Goal: Task Accomplishment & Management: Complete application form

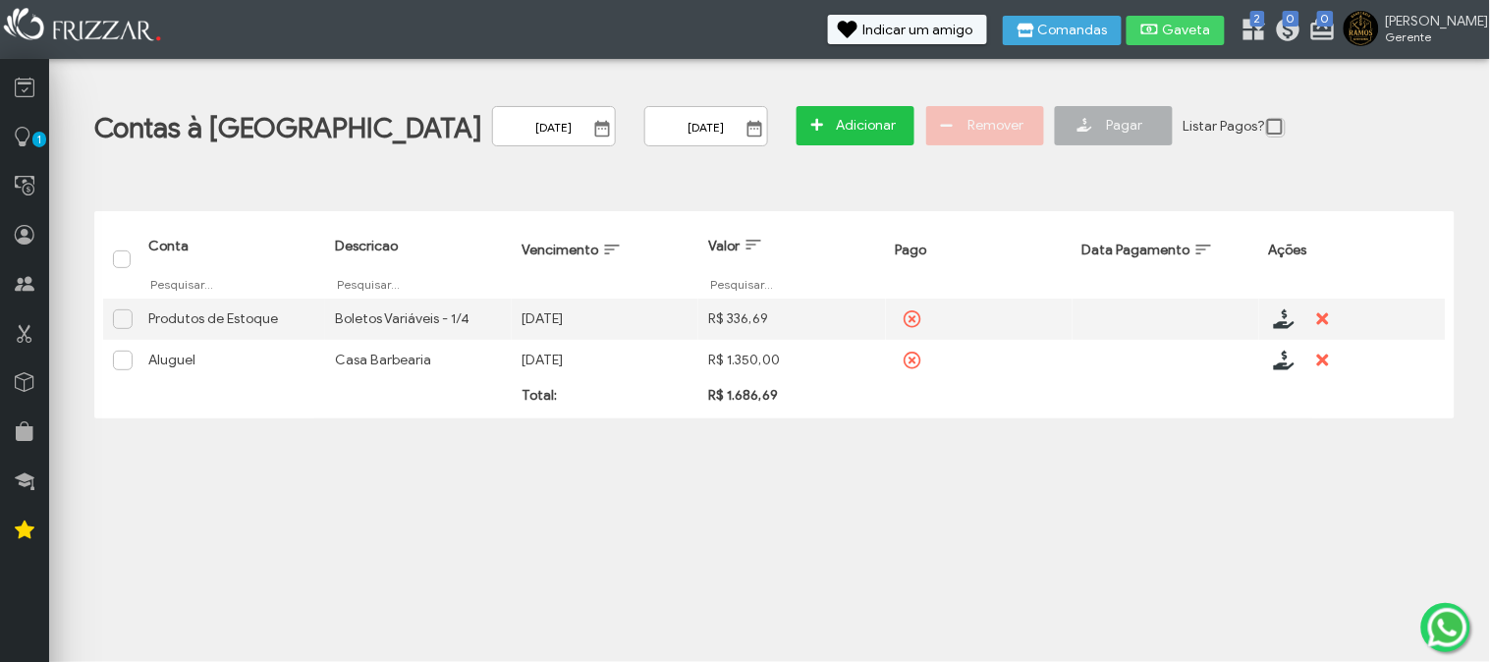
click at [832, 139] on span "Adicionar" at bounding box center [866, 125] width 69 height 29
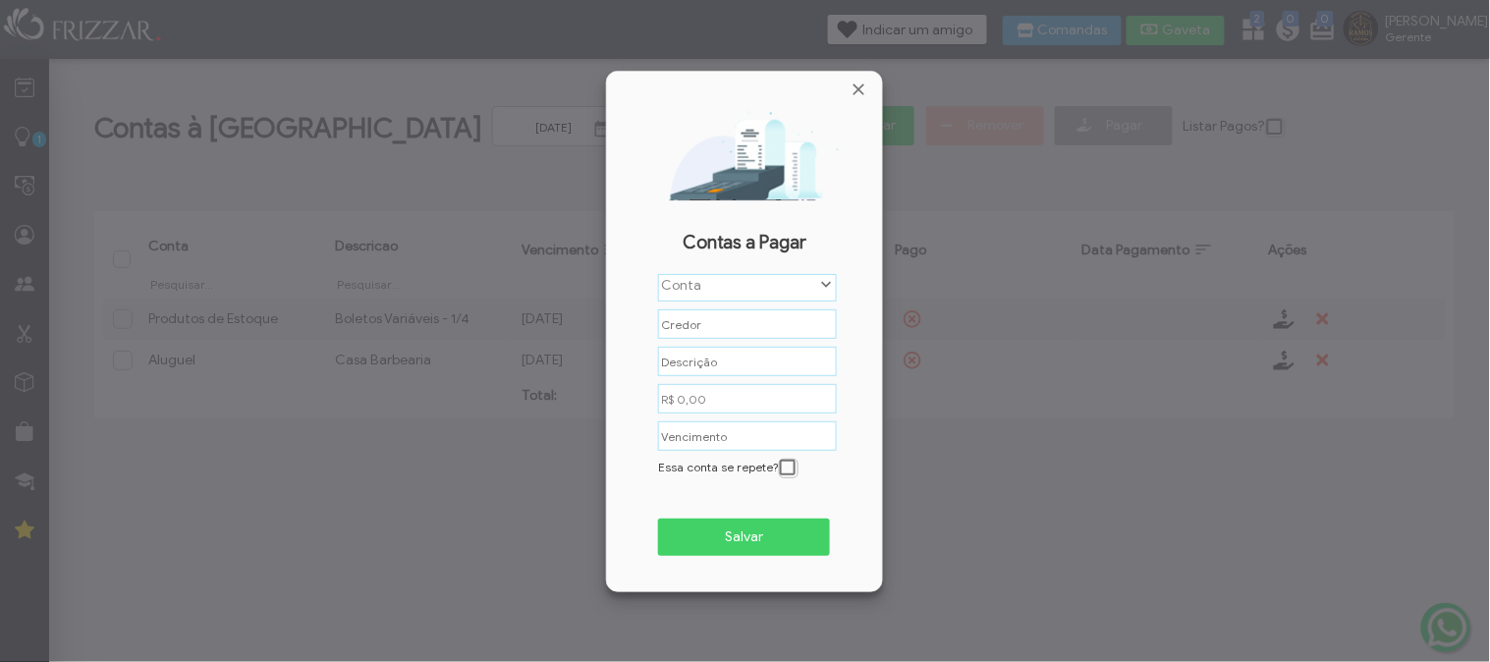
scroll to position [10, 82]
click at [718, 281] on label "Conta" at bounding box center [738, 285] width 159 height 20
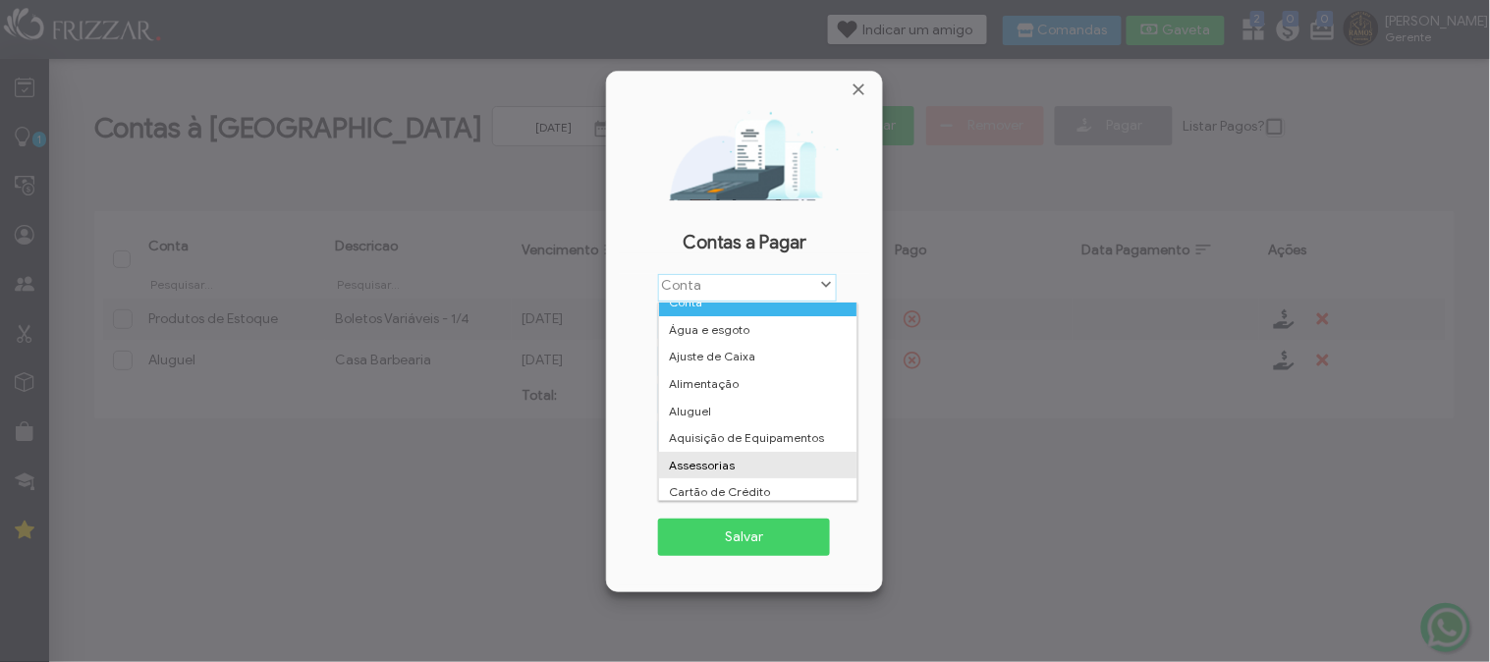
scroll to position [0, 0]
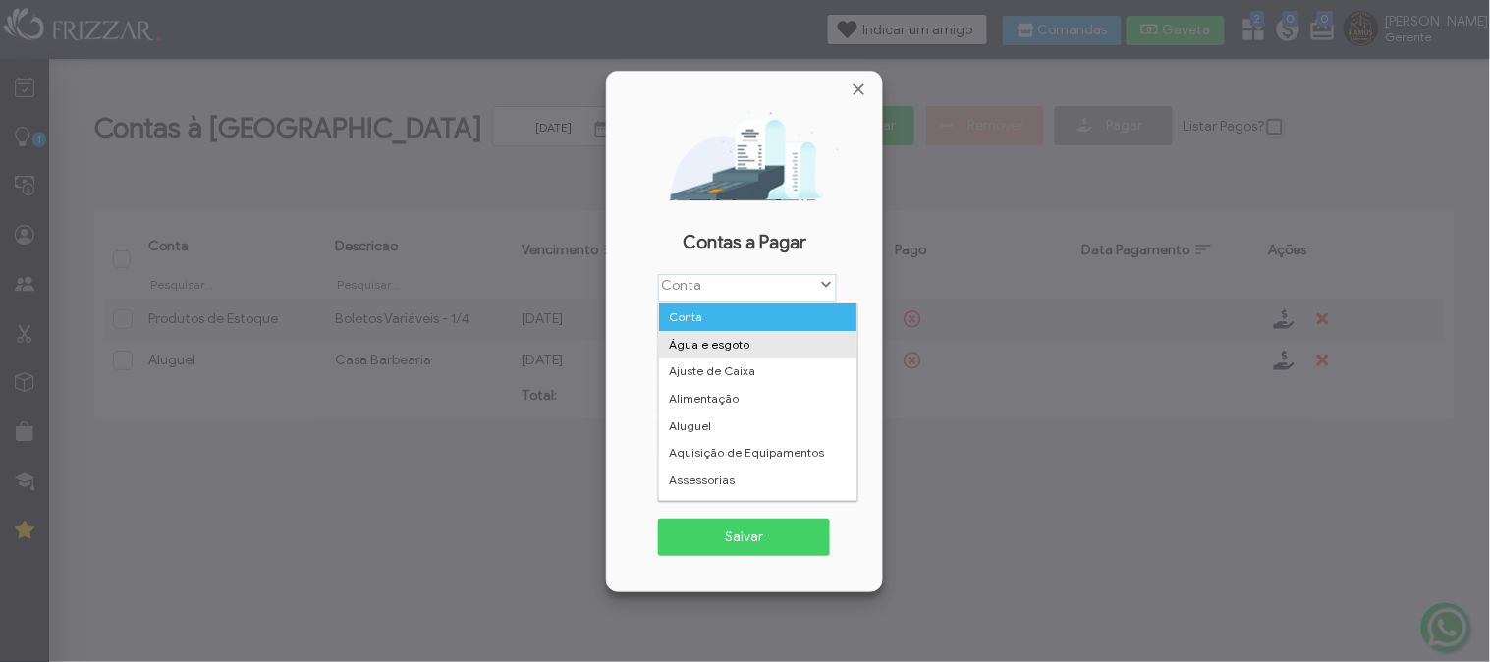
click at [750, 335] on li "Água e esgoto" at bounding box center [757, 344] width 197 height 27
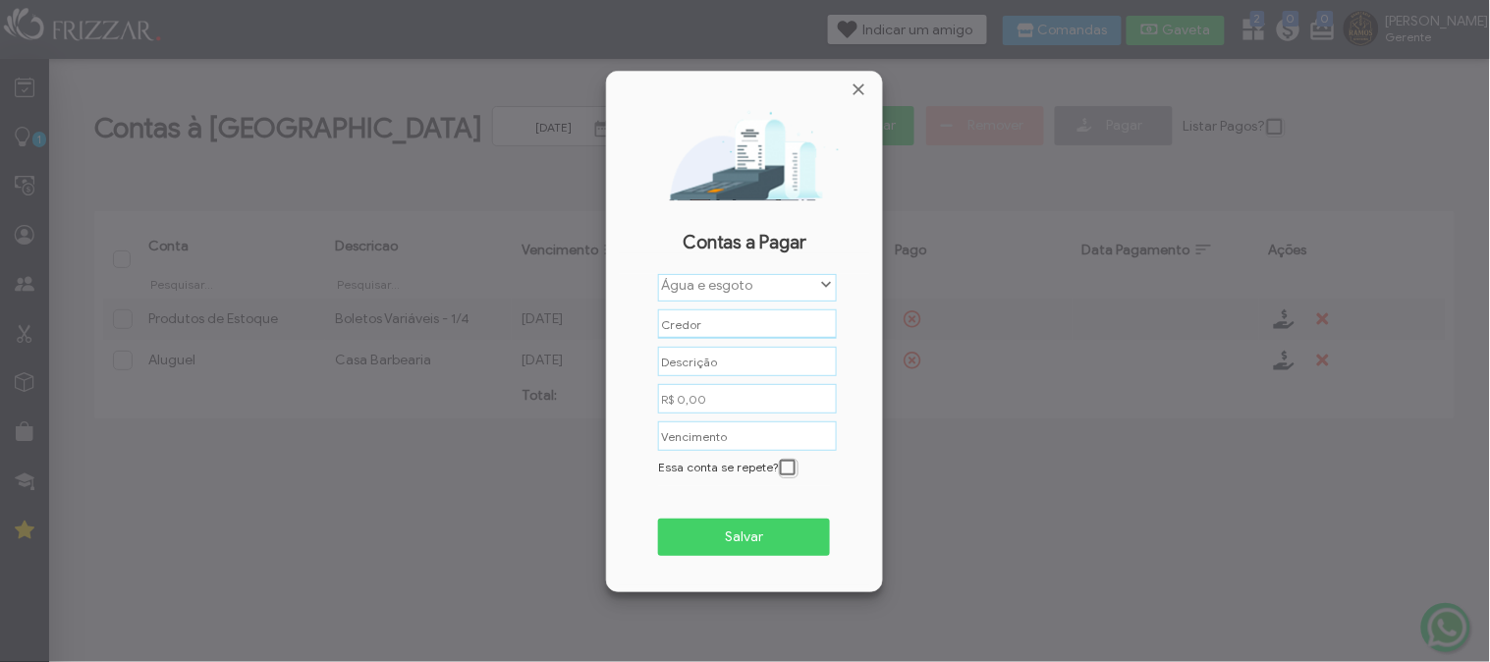
click at [750, 335] on input "text" at bounding box center [747, 323] width 179 height 29
type input "SANEPAR"
click at [704, 370] on input "text" at bounding box center [747, 361] width 179 height 30
click at [704, 370] on input "text" at bounding box center [747, 361] width 179 height 29
click at [703, 394] on input "R$ 0,00" at bounding box center [747, 398] width 179 height 29
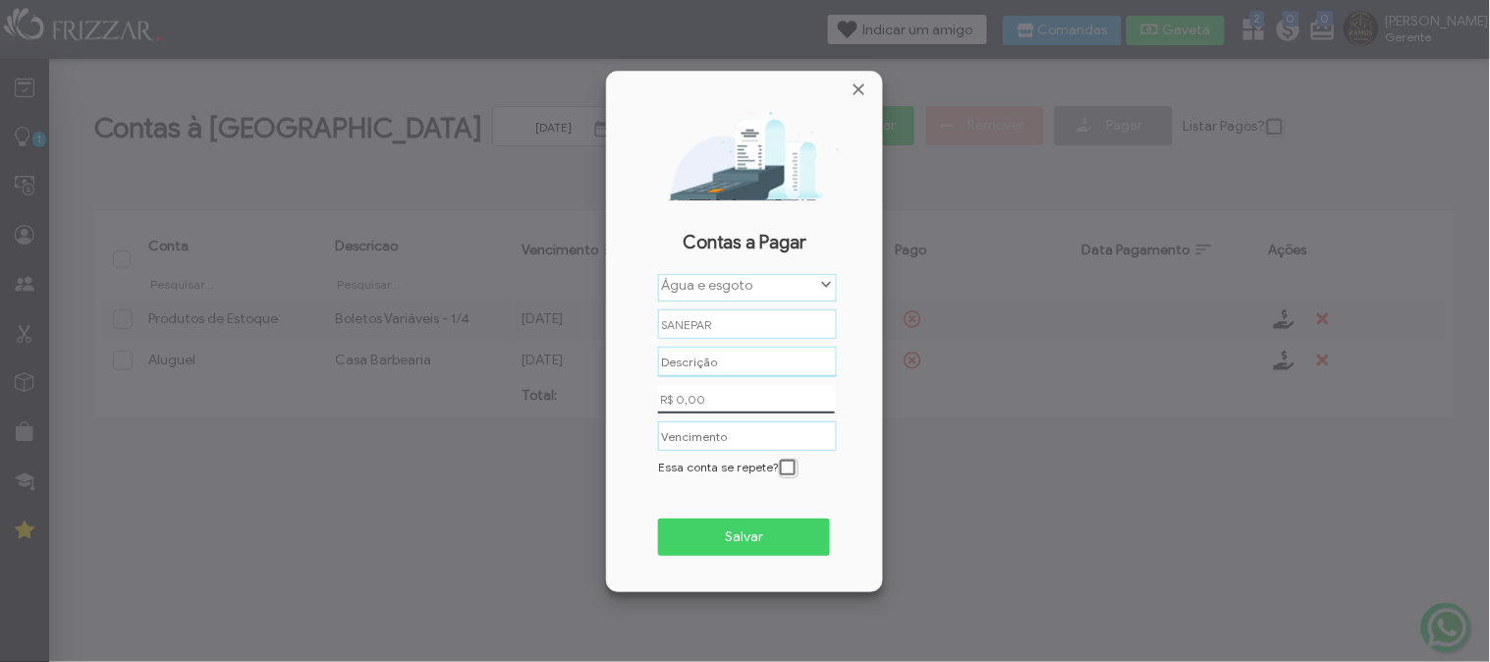
click at [763, 359] on input "text" at bounding box center [747, 362] width 179 height 30
drag, startPoint x: 701, startPoint y: 364, endPoint x: 613, endPoint y: 347, distance: 90.1
click at [613, 347] on div "Contas a Pagar Conta Água e esgoto Ajuste de Caixa Alimentação Aluguel Aquisiçã…" at bounding box center [744, 349] width 275 height 484
type input "Variáveis"
click at [758, 399] on input "R$ 0,00" at bounding box center [747, 398] width 179 height 30
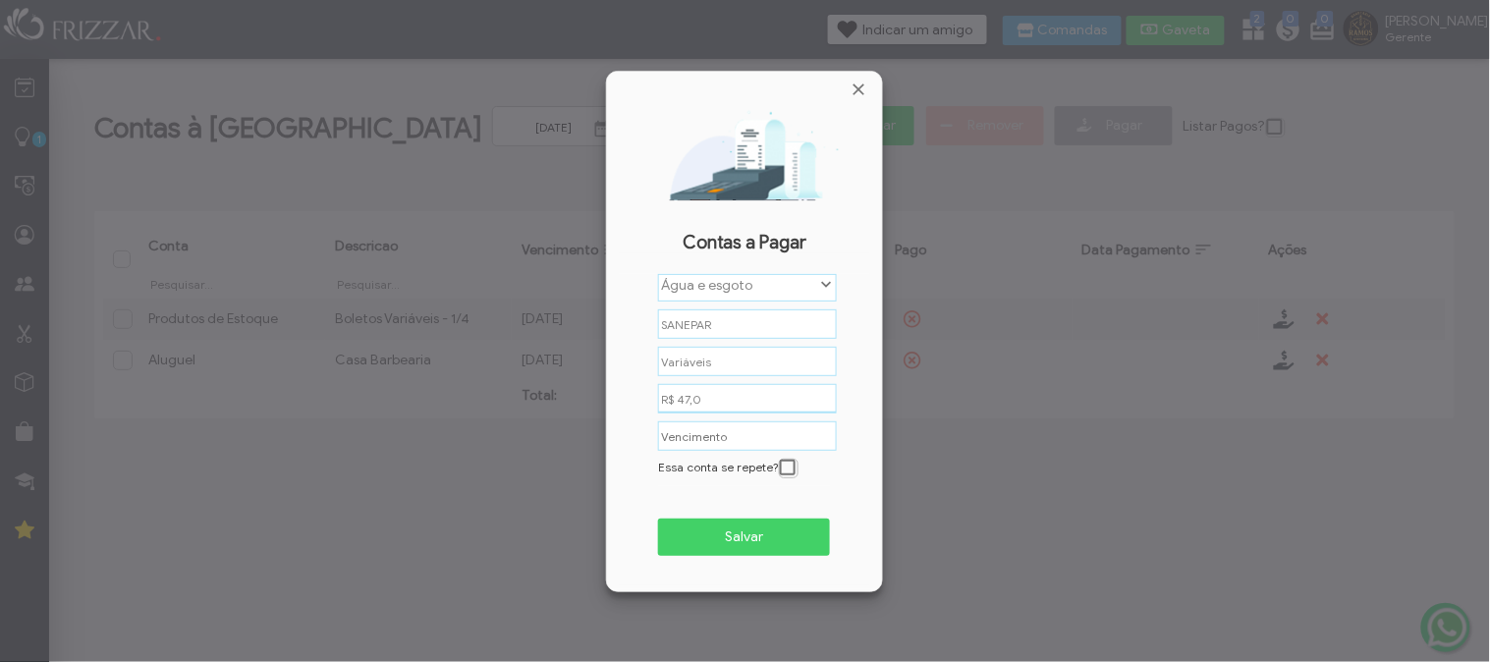
type input "R$ 47,09"
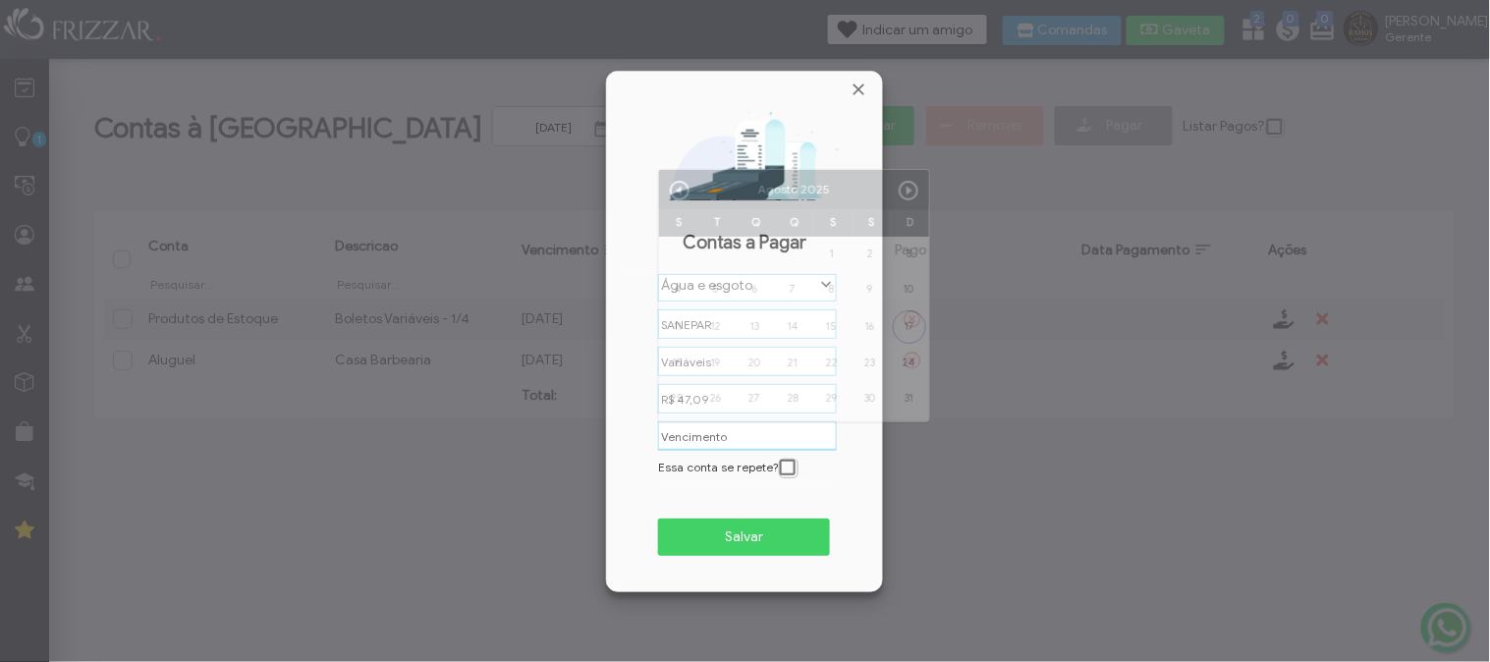
click at [796, 436] on input "text" at bounding box center [747, 435] width 179 height 29
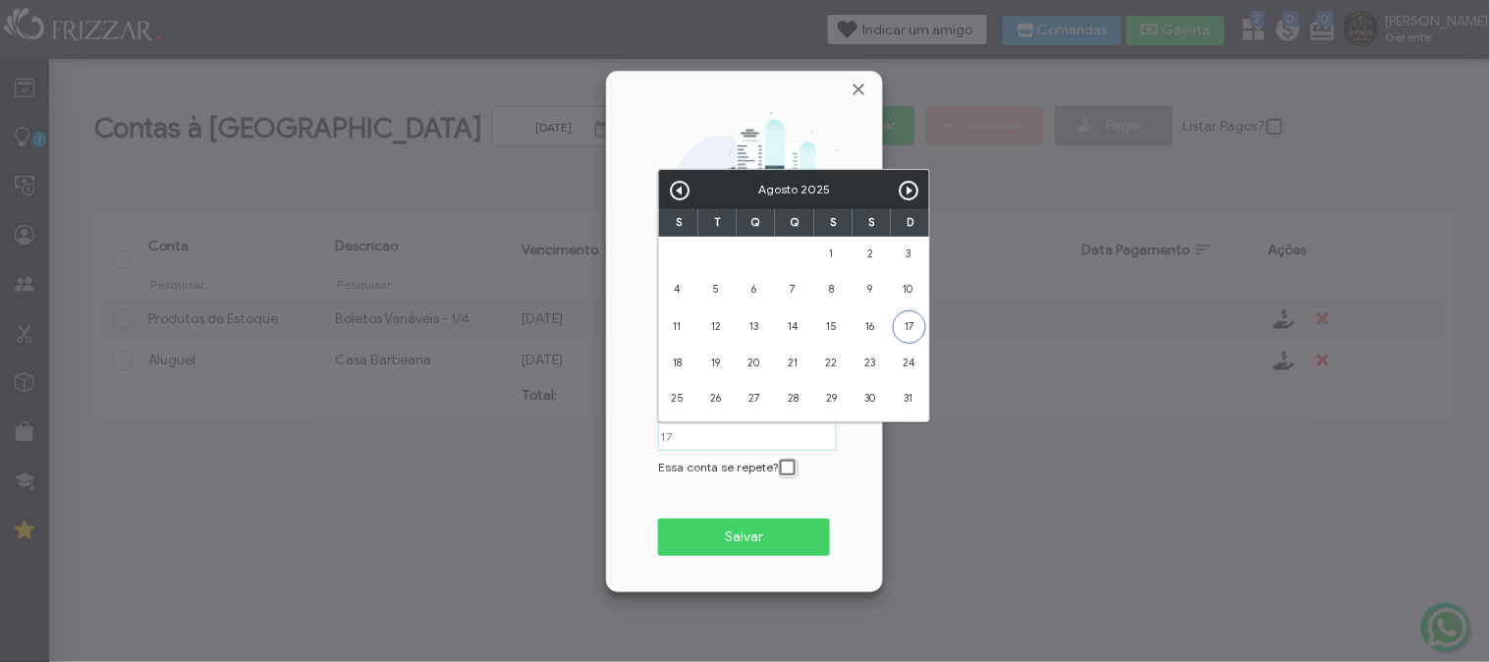
click at [908, 328] on link "17" at bounding box center [909, 326] width 33 height 33
type input "[DATE]"
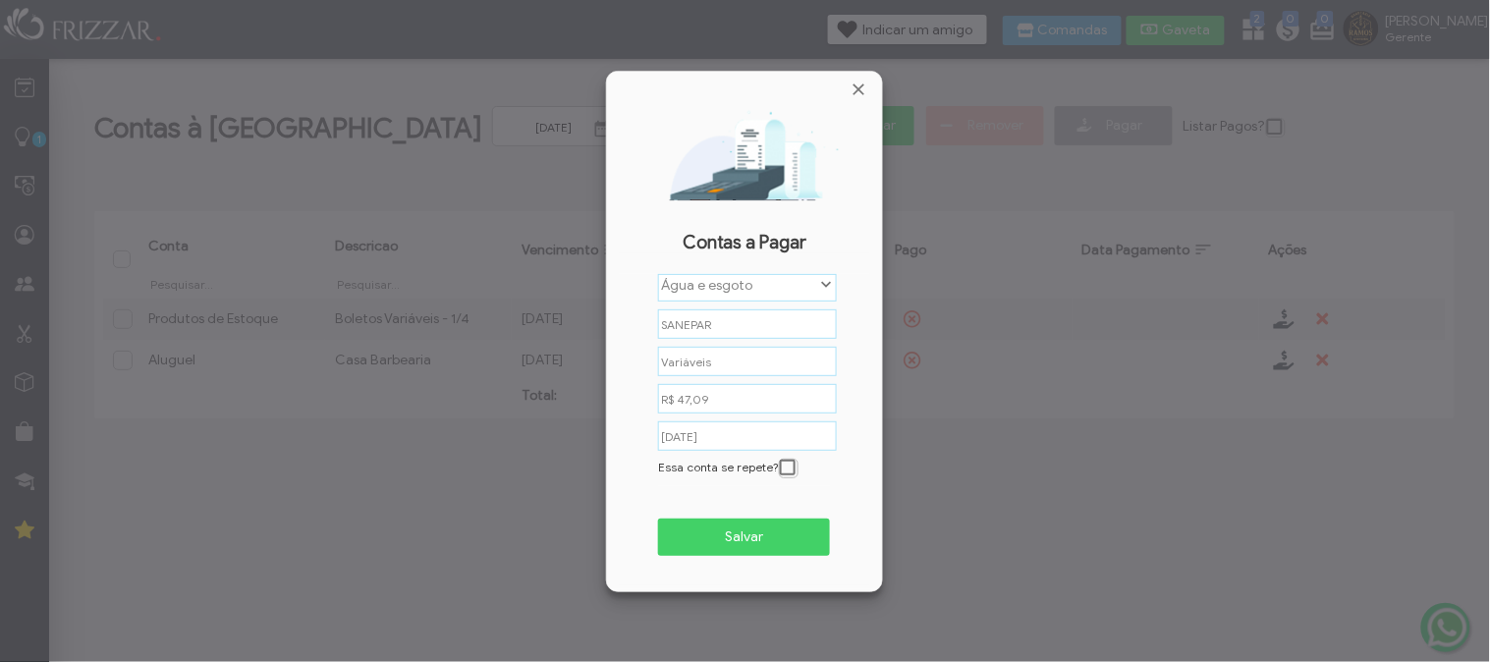
click at [771, 526] on span "Salvar" at bounding box center [744, 536] width 144 height 29
